Goal: Task Accomplishment & Management: Manage account settings

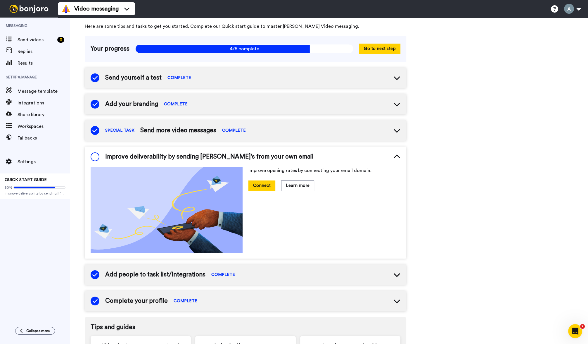
scroll to position [23, 0]
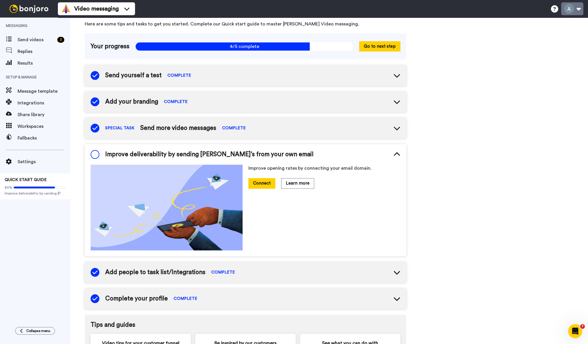
click at [579, 8] on button at bounding box center [572, 8] width 22 height 13
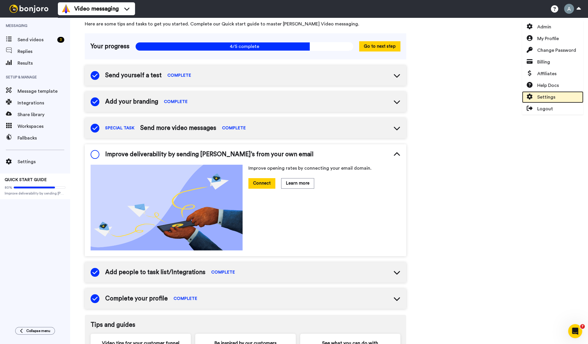
click at [548, 101] on link "Settings" at bounding box center [552, 97] width 61 height 12
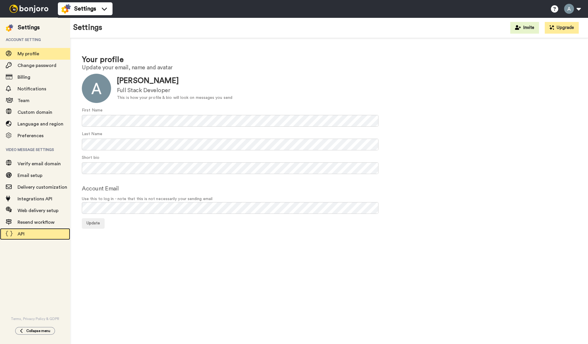
click at [36, 238] on div "API" at bounding box center [35, 234] width 70 height 12
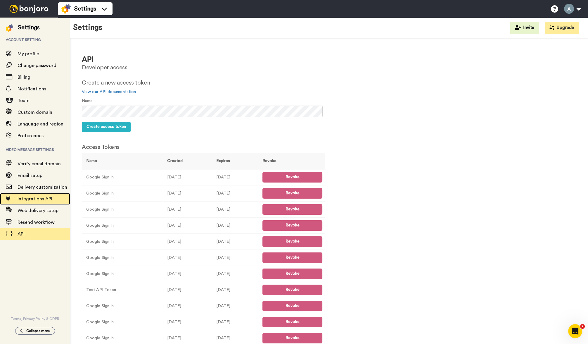
click at [55, 202] on span "Integrations API" at bounding box center [44, 198] width 53 height 7
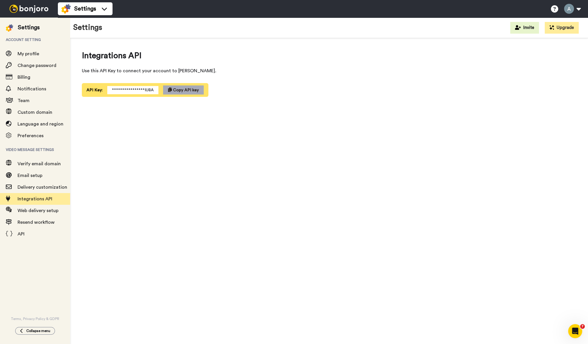
click at [181, 91] on span "Copy API key" at bounding box center [186, 90] width 26 height 4
click at [36, 8] on img at bounding box center [29, 9] width 44 height 8
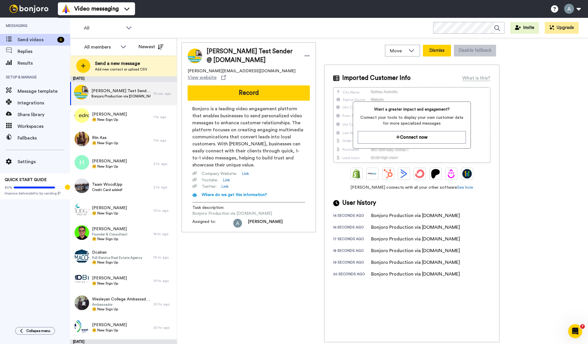
click at [440, 52] on button "Dismiss" at bounding box center [437, 51] width 28 height 12
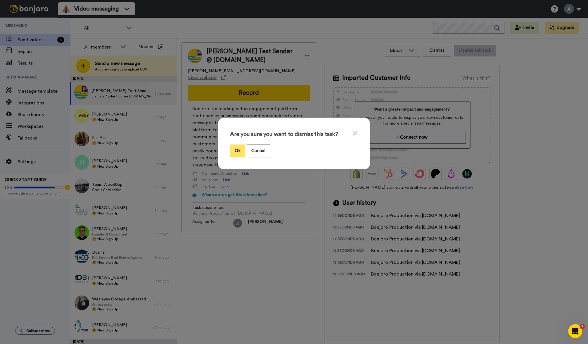
click at [237, 150] on button "Ok" at bounding box center [237, 150] width 15 height 13
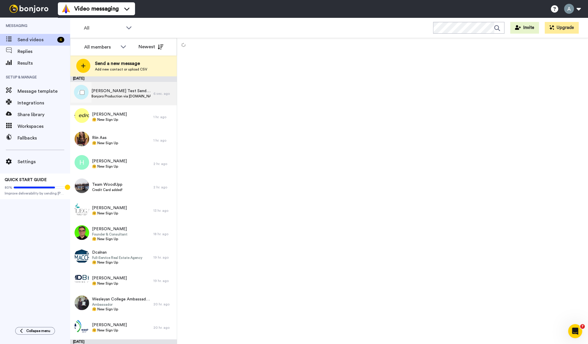
click at [138, 92] on span "[PERSON_NAME] Test Sender 01 @ [DOMAIN_NAME]" at bounding box center [120, 91] width 59 height 6
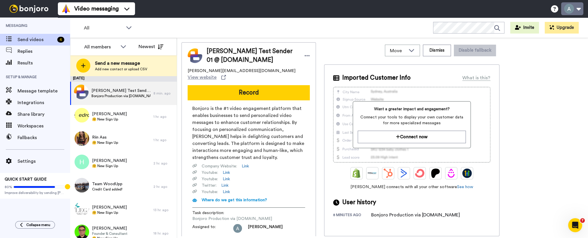
click at [577, 10] on button at bounding box center [572, 8] width 22 height 13
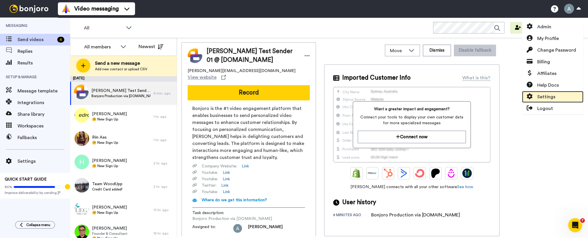
click at [553, 92] on link "Settings" at bounding box center [552, 97] width 61 height 12
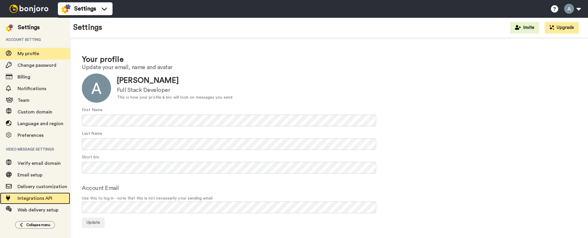
click at [38, 198] on span "Integrations API" at bounding box center [35, 198] width 35 height 5
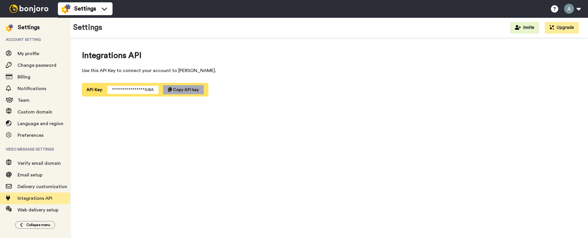
click at [184, 92] on span "Copy API key" at bounding box center [186, 90] width 26 height 4
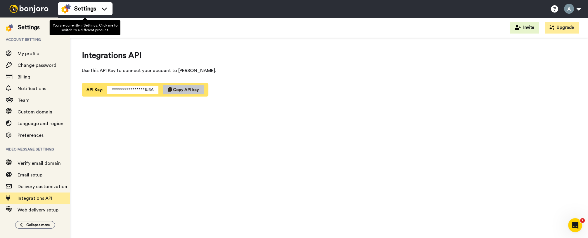
click at [39, 10] on img at bounding box center [29, 9] width 44 height 8
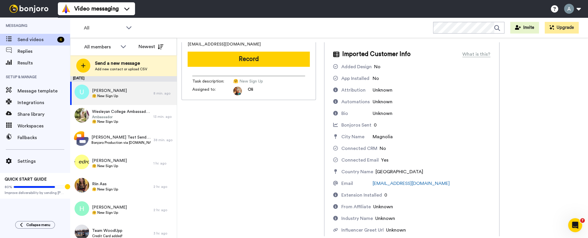
scroll to position [26, 0]
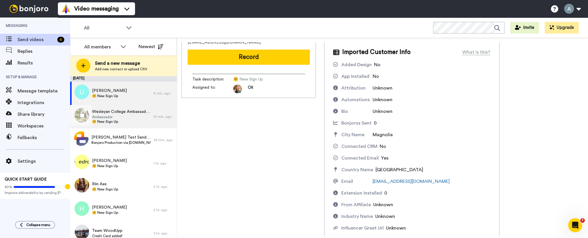
click at [136, 117] on span "Ambassador" at bounding box center [121, 117] width 58 height 5
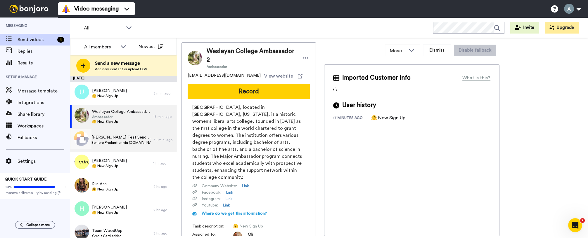
click at [134, 143] on span "Bonjoro Production via [DOMAIN_NAME]" at bounding box center [120, 143] width 59 height 5
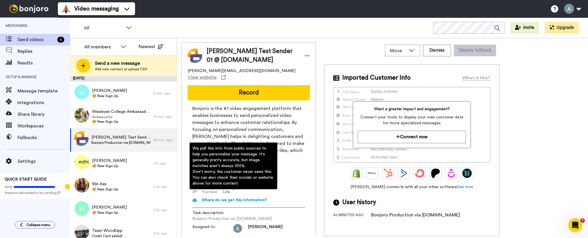
click at [227, 198] on span "Where do we get this information?" at bounding box center [234, 200] width 65 height 4
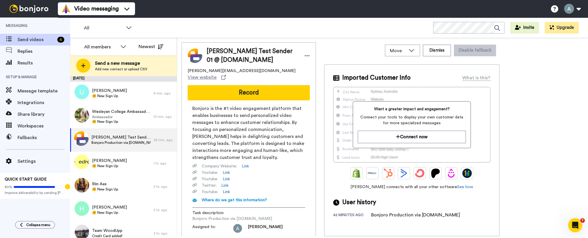
click at [193, 199] on icon at bounding box center [194, 201] width 5 height 4
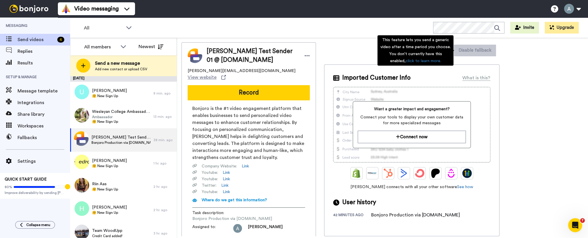
click at [521, 59] on div "[PERSON_NAME] Test Sender 01 @ [DOMAIN_NAME] [PERSON_NAME][EMAIL_ADDRESS][DOMAI…" at bounding box center [382, 139] width 402 height 194
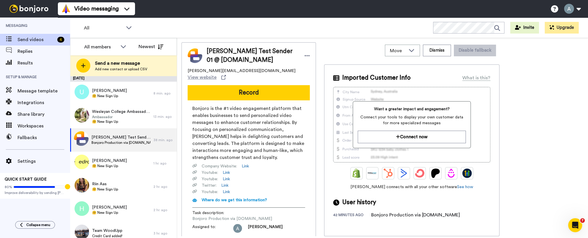
click at [527, 61] on div "[PERSON_NAME] Test Sender 01 @ [DOMAIN_NAME] [PERSON_NAME][EMAIL_ADDRESS][DOMAI…" at bounding box center [382, 139] width 402 height 194
click at [445, 55] on button "Dismiss" at bounding box center [437, 51] width 28 height 12
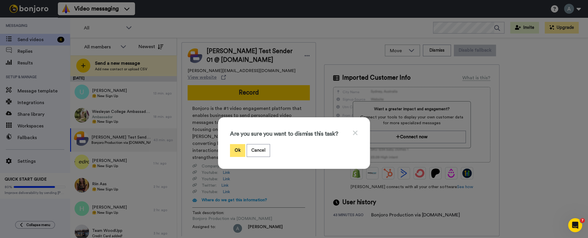
click at [231, 152] on button "Ok" at bounding box center [237, 150] width 15 height 13
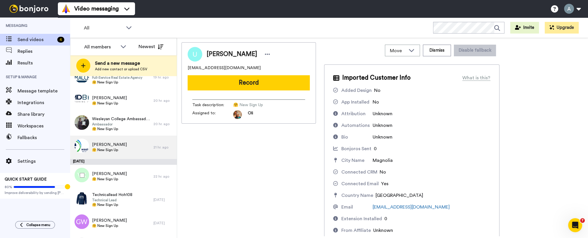
scroll to position [204, 0]
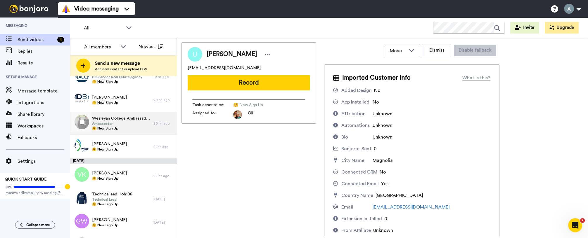
click at [139, 121] on span "Wesleyan College Ambassador 1" at bounding box center [121, 119] width 58 height 6
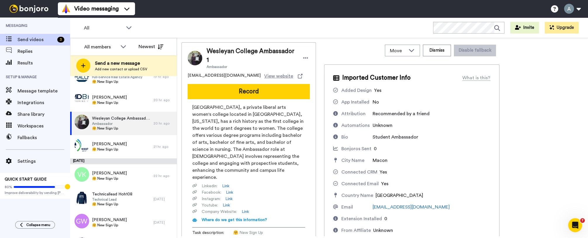
click at [463, 159] on div "City Name Macon" at bounding box center [411, 160] width 157 height 7
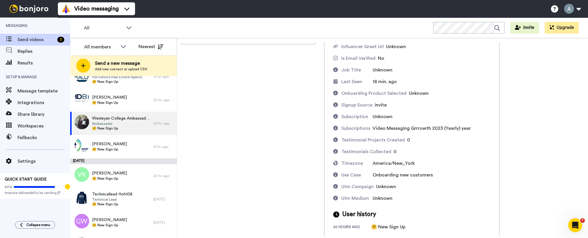
scroll to position [210, 0]
